Goal: Book appointment/travel/reservation

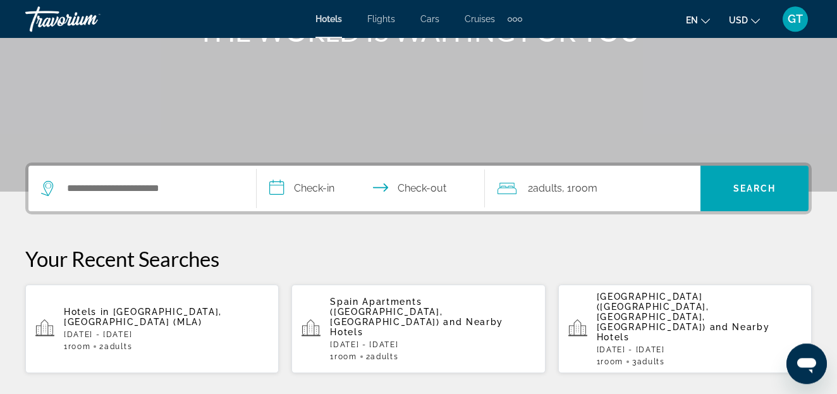
scroll to position [193, 0]
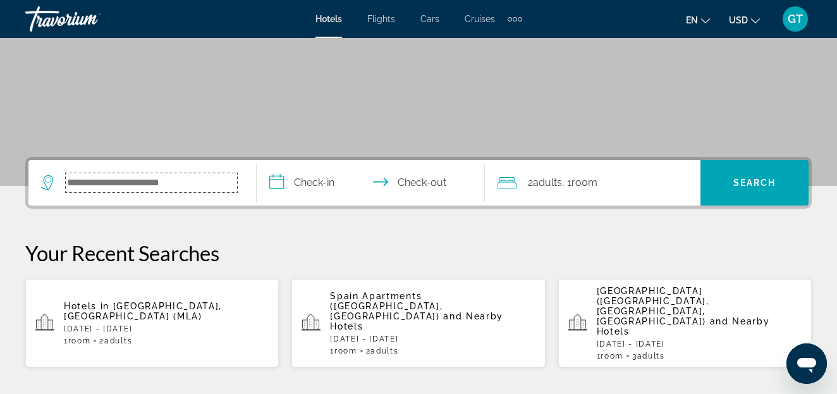
click at [199, 183] on input "Search widget" at bounding box center [151, 182] width 171 height 19
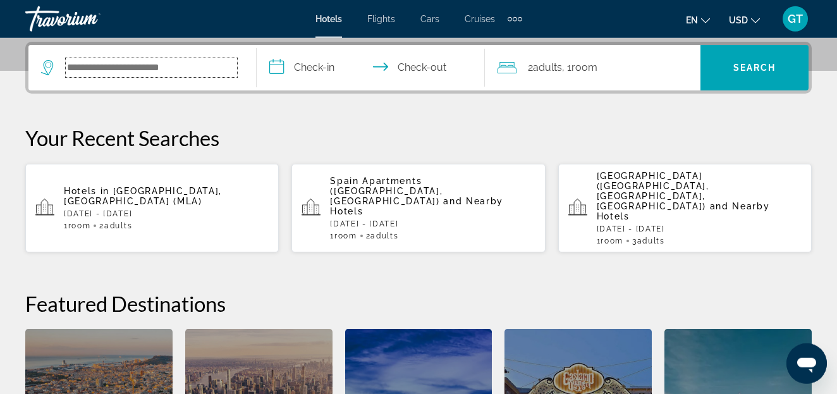
scroll to position [309, 0]
paste input "**********"
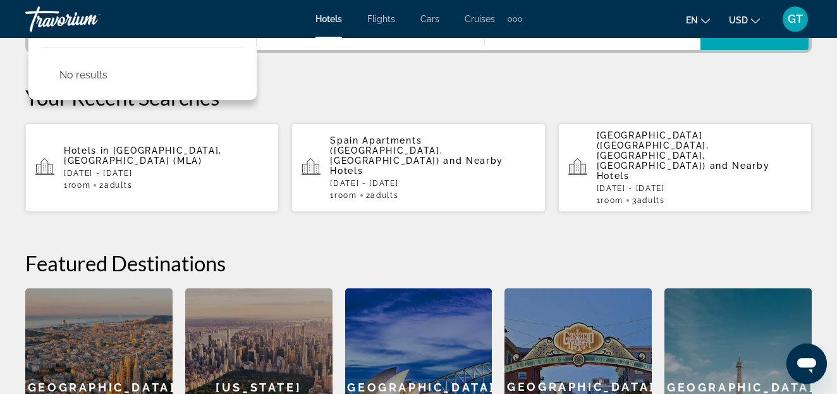
scroll to position [374, 0]
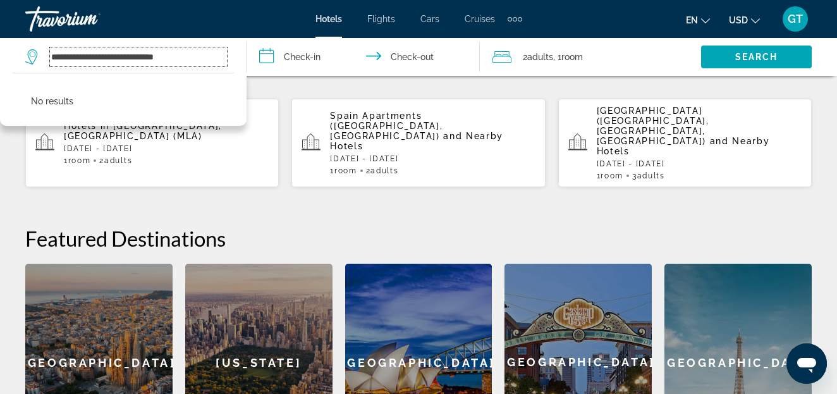
type input "**********"
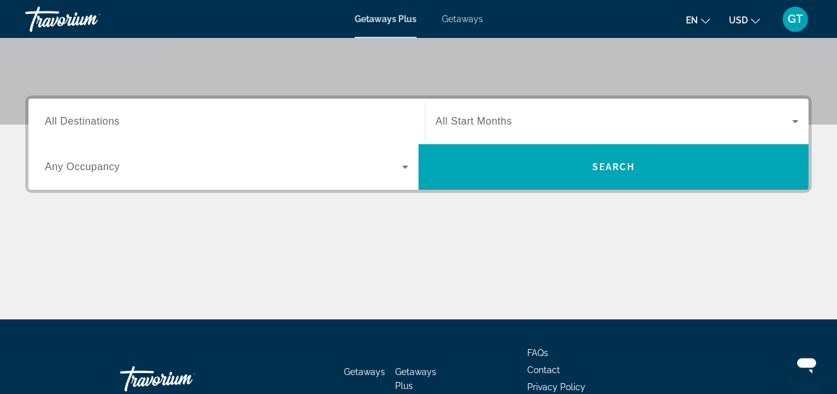
scroll to position [258, 0]
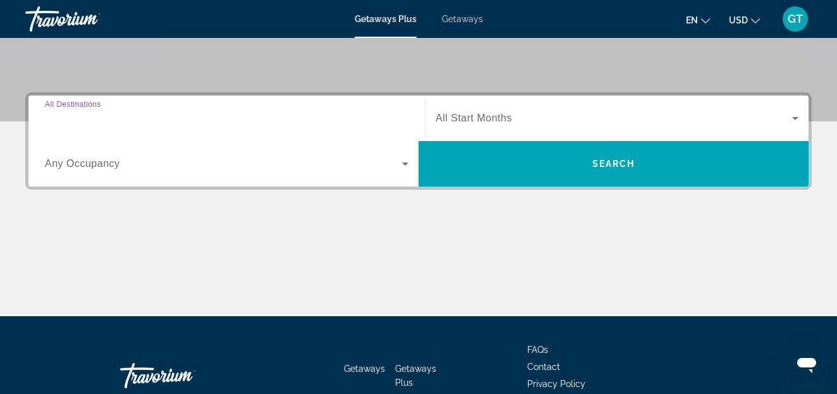
click at [122, 118] on input "Destination All Destinations" at bounding box center [227, 118] width 364 height 15
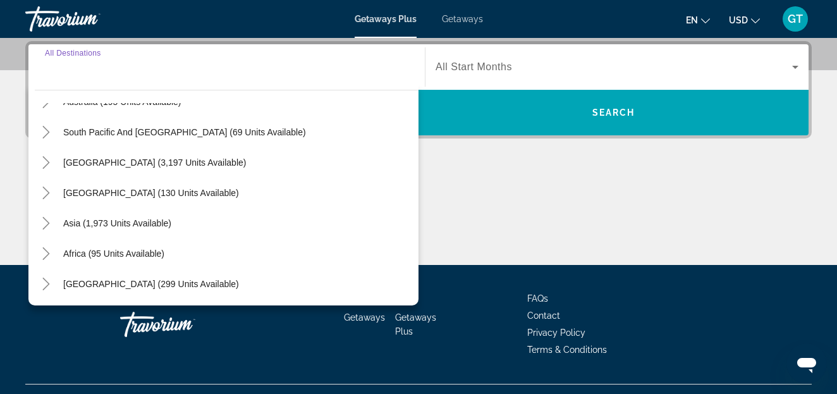
scroll to position [133, 0]
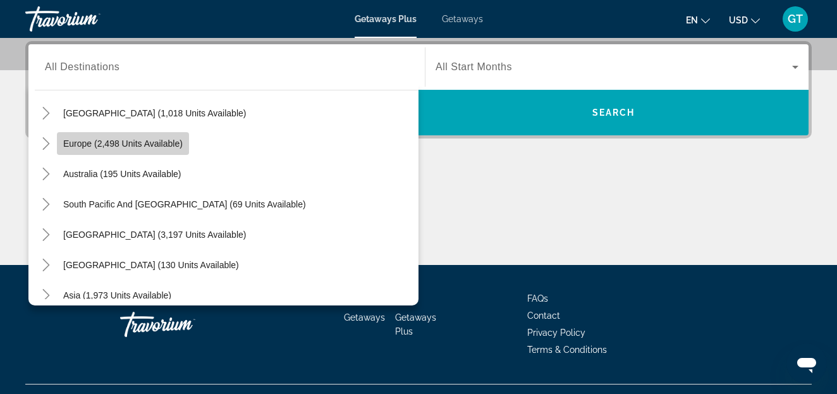
click at [83, 145] on span "Europe (2,498 units available)" at bounding box center [122, 143] width 119 height 10
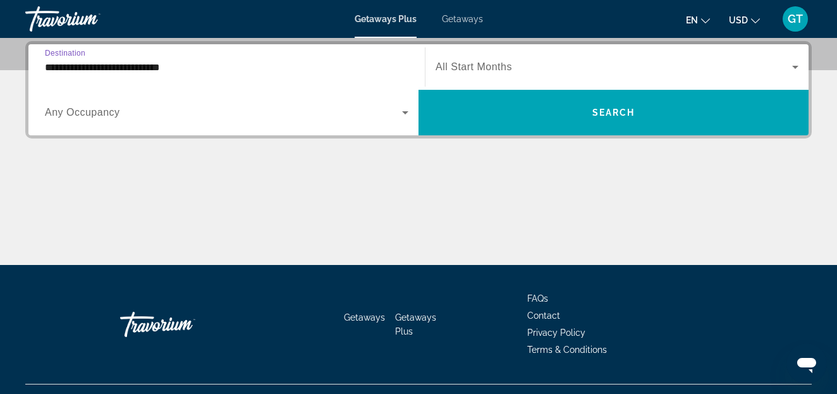
click at [199, 68] on input "**********" at bounding box center [227, 67] width 364 height 15
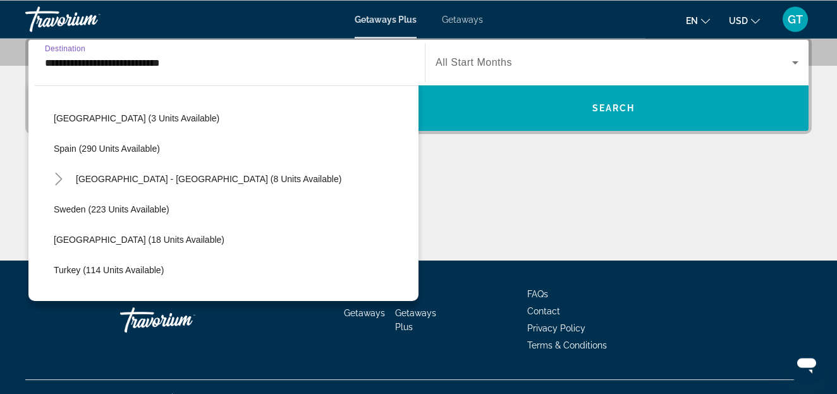
scroll to position [652, 0]
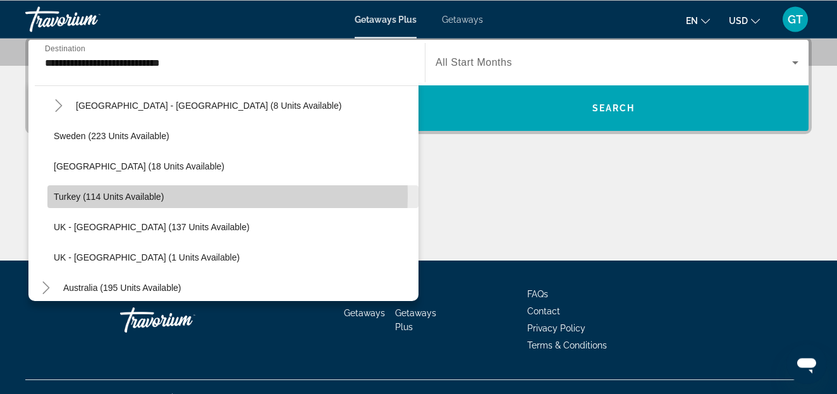
click at [66, 197] on span "Turkey (114 units available)" at bounding box center [109, 197] width 110 height 10
type input "**********"
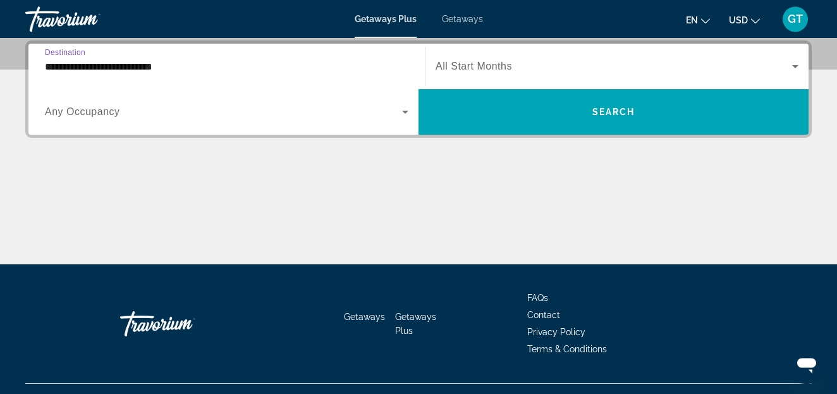
scroll to position [309, 0]
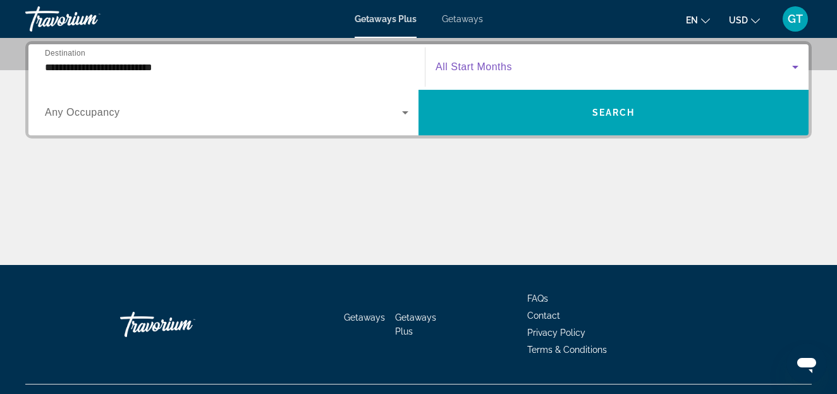
click at [793, 66] on icon "Search widget" at bounding box center [795, 67] width 6 height 3
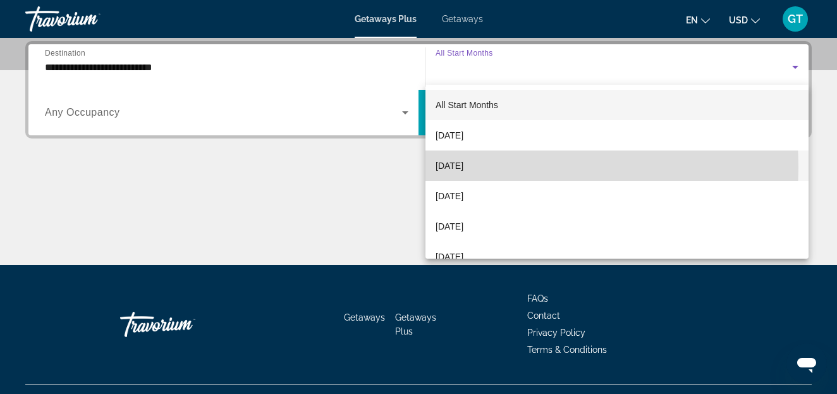
click at [449, 168] on span "October 2025" at bounding box center [450, 165] width 28 height 15
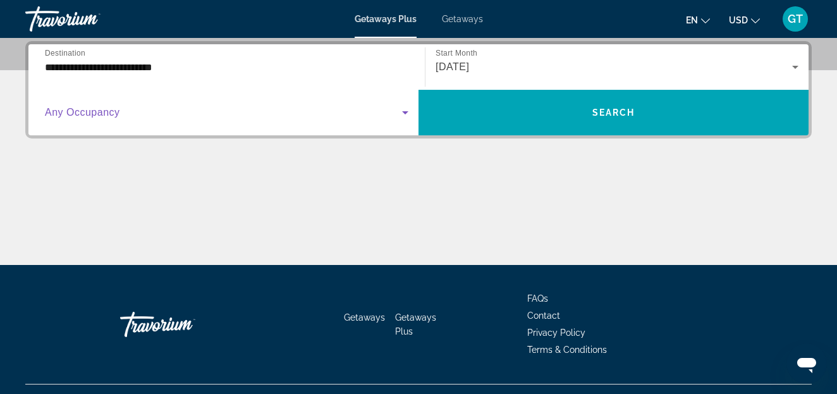
click at [403, 111] on icon "Search widget" at bounding box center [405, 112] width 6 height 3
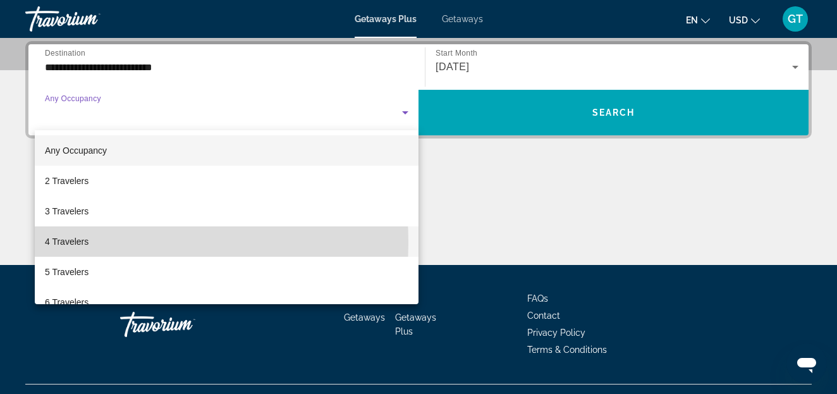
click at [61, 243] on span "4 Travelers" at bounding box center [67, 241] width 44 height 15
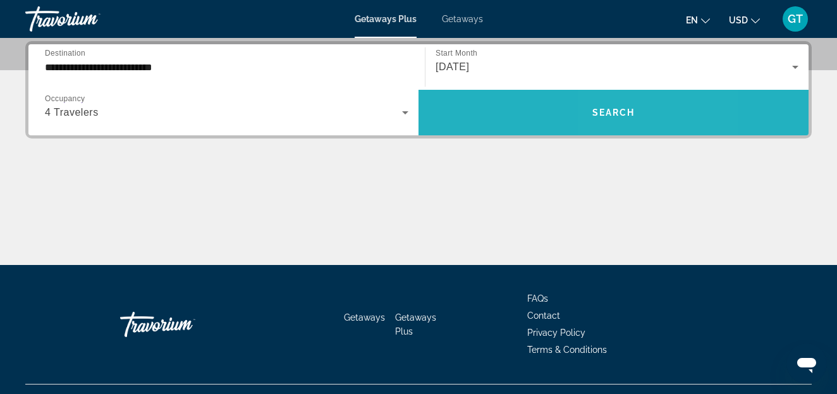
click at [620, 109] on span "Search" at bounding box center [613, 112] width 43 height 10
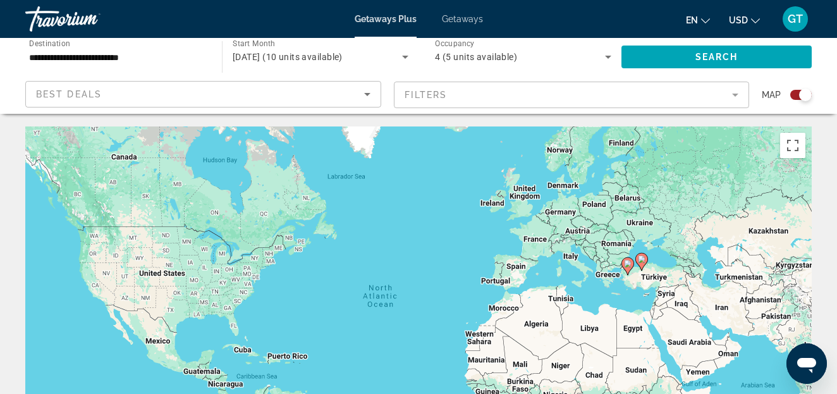
click at [384, 18] on span "Getaways Plus" at bounding box center [386, 19] width 62 height 10
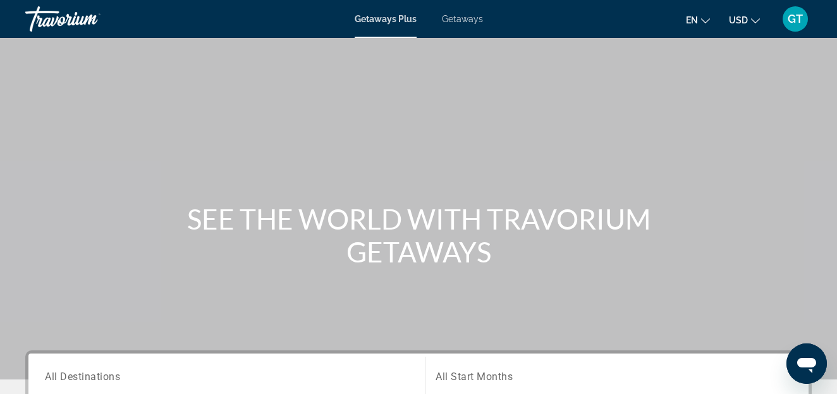
click at [461, 21] on span "Getaways" at bounding box center [462, 19] width 41 height 10
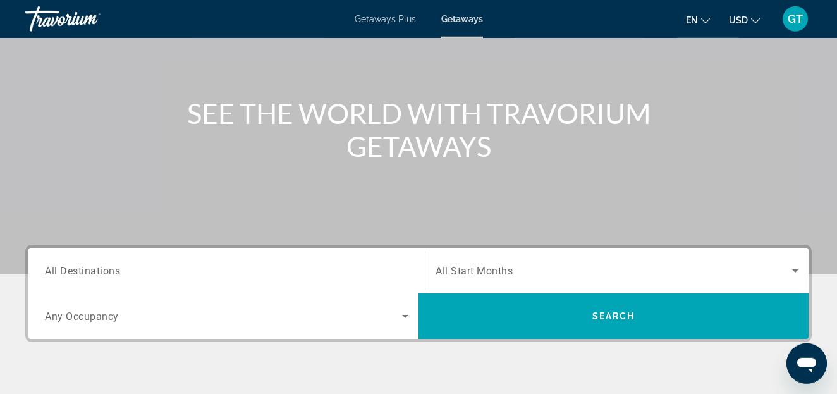
scroll to position [193, 0]
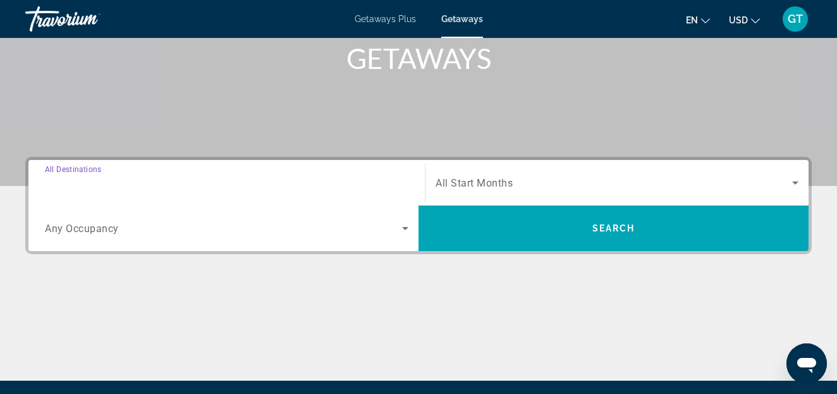
click at [146, 184] on input "Destination All Destinations" at bounding box center [227, 183] width 364 height 15
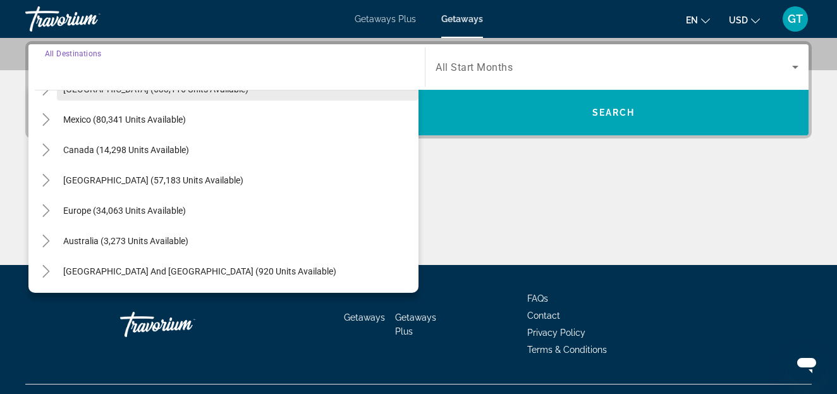
scroll to position [72, 0]
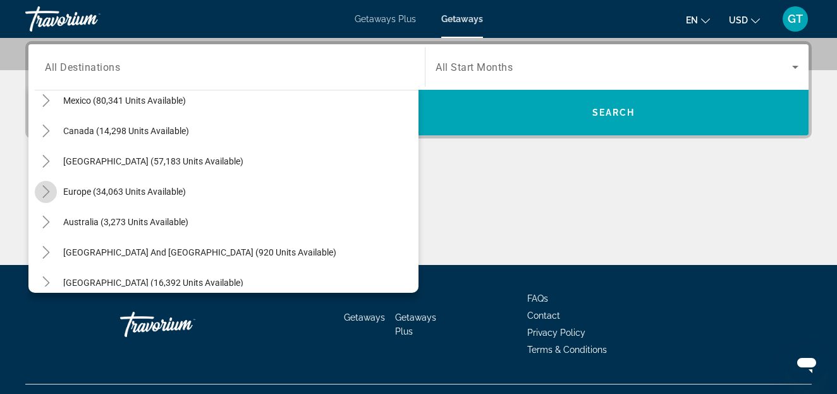
click at [46, 192] on icon "Toggle Europe (34,063 units available)" at bounding box center [46, 191] width 13 height 13
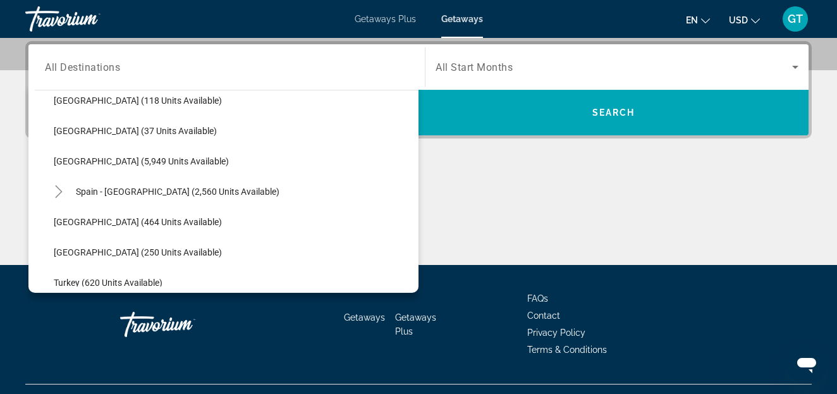
scroll to position [721, 0]
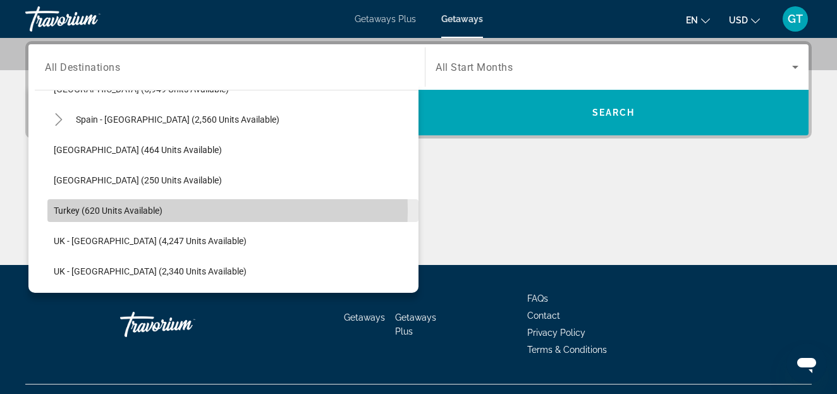
click at [64, 211] on span "Turkey (620 units available)" at bounding box center [108, 210] width 109 height 10
type input "**********"
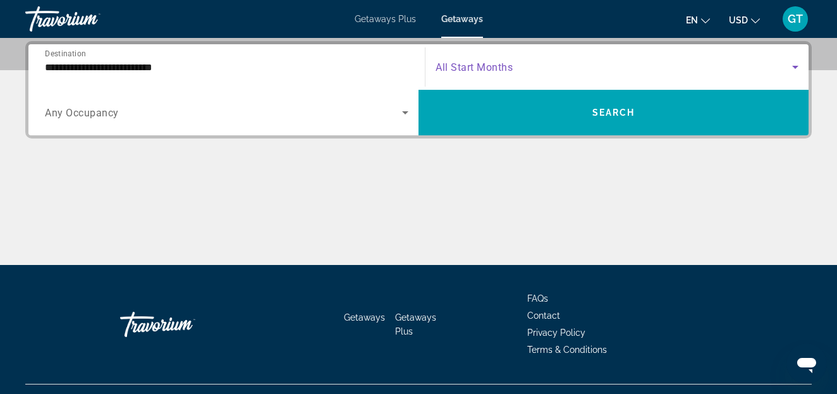
click at [797, 67] on icon "Search widget" at bounding box center [795, 67] width 6 height 3
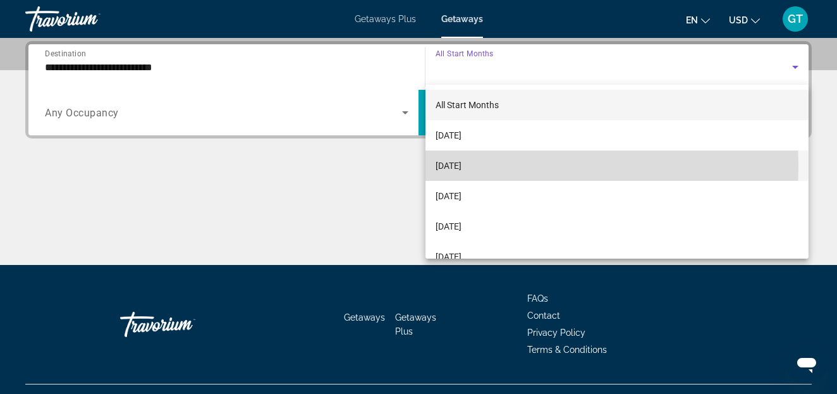
click at [448, 166] on span "October 2025" at bounding box center [449, 165] width 26 height 15
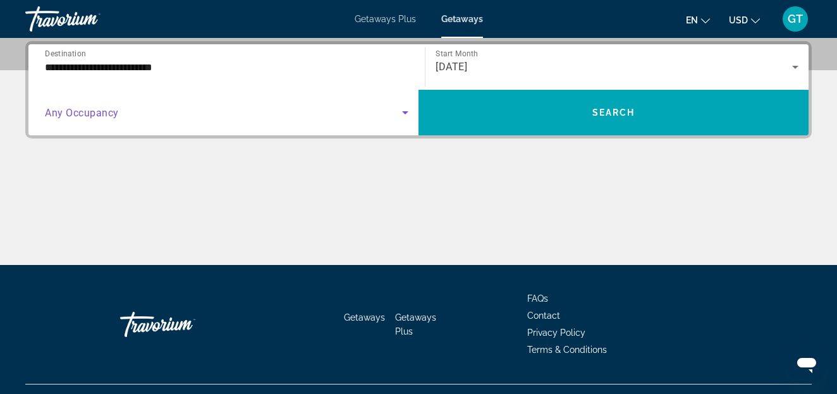
click at [404, 113] on icon "Search widget" at bounding box center [405, 112] width 6 height 3
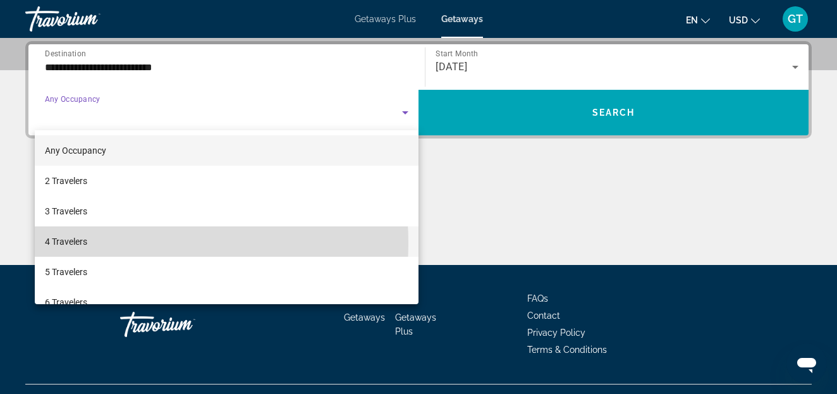
click at [65, 244] on span "4 Travelers" at bounding box center [66, 241] width 42 height 15
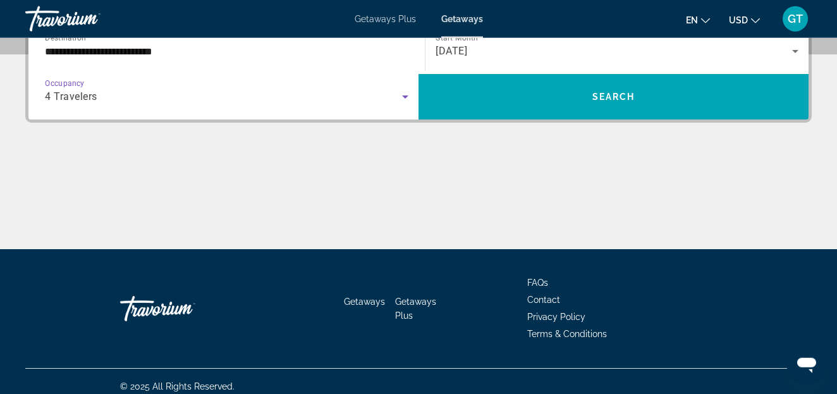
scroll to position [335, 0]
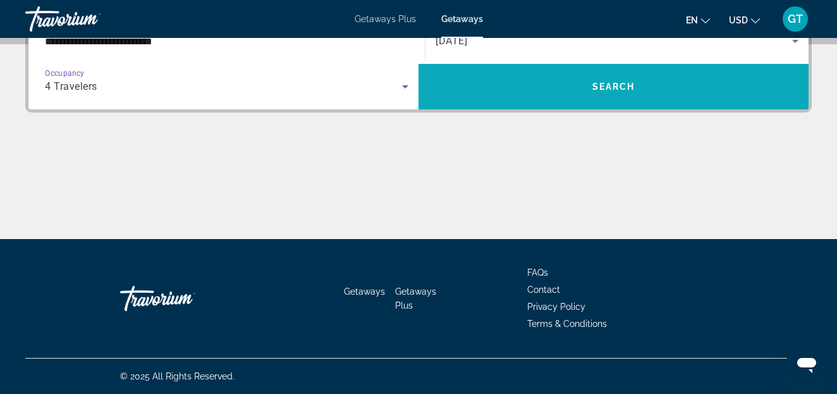
click at [620, 87] on span "Search" at bounding box center [613, 87] width 43 height 10
